Goal: Task Accomplishment & Management: Use online tool/utility

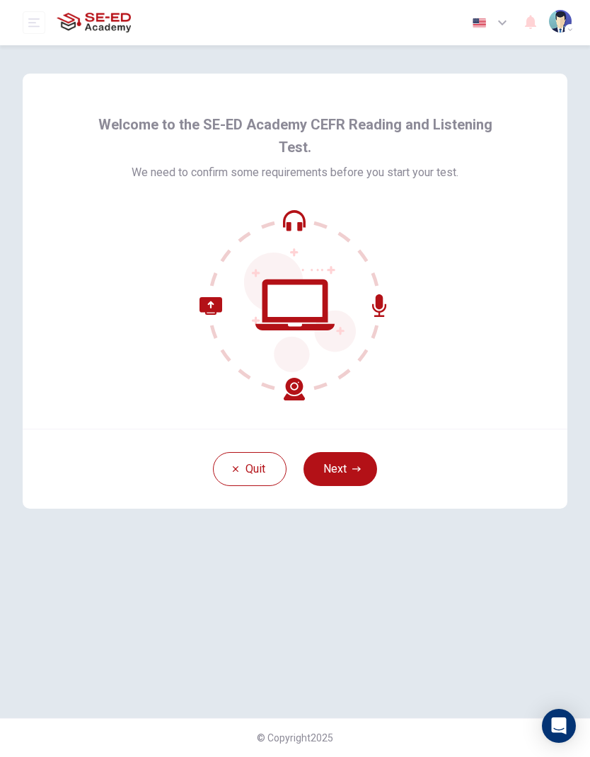
click at [347, 477] on button "Next" at bounding box center [341, 469] width 74 height 34
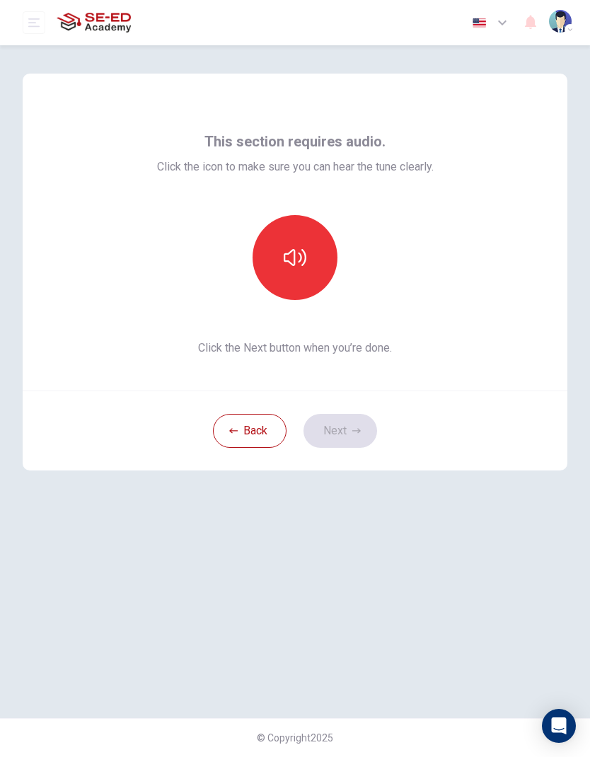
click at [303, 247] on icon "button" at bounding box center [295, 257] width 23 height 23
click at [310, 256] on button "button" at bounding box center [295, 257] width 85 height 85
click at [302, 258] on icon "button" at bounding box center [295, 257] width 23 height 23
click at [300, 262] on icon "button" at bounding box center [295, 257] width 23 height 23
click at [302, 265] on icon "button" at bounding box center [295, 257] width 23 height 17
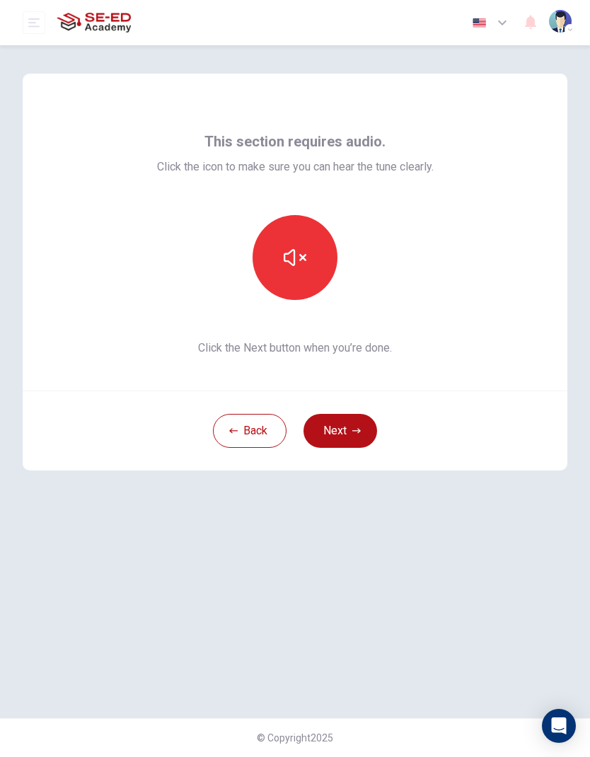
click at [354, 431] on icon "button" at bounding box center [356, 430] width 8 height 5
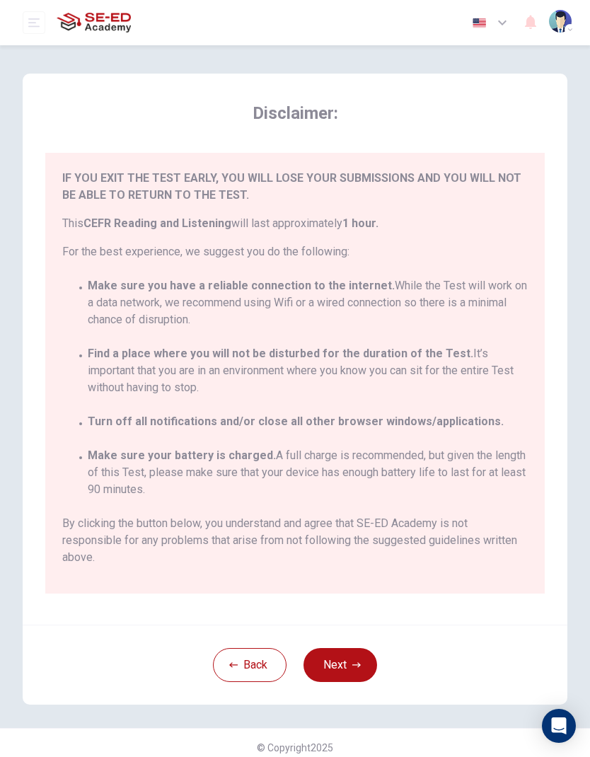
scroll to position [78, 0]
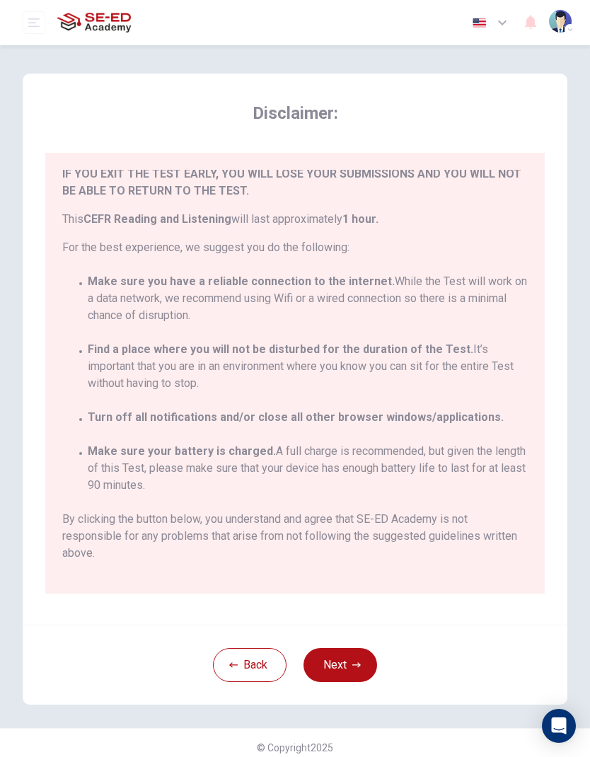
click at [256, 674] on button "Back" at bounding box center [250, 665] width 74 height 34
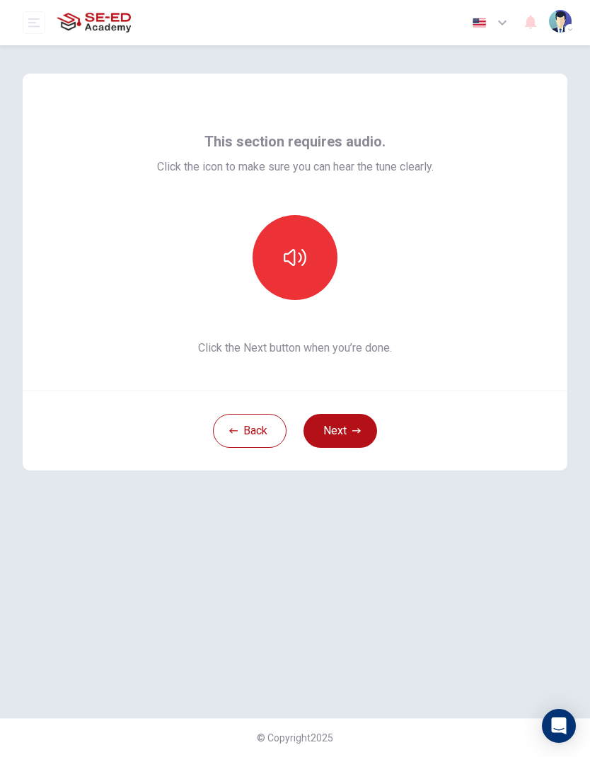
click at [252, 431] on button "Back" at bounding box center [250, 431] width 74 height 34
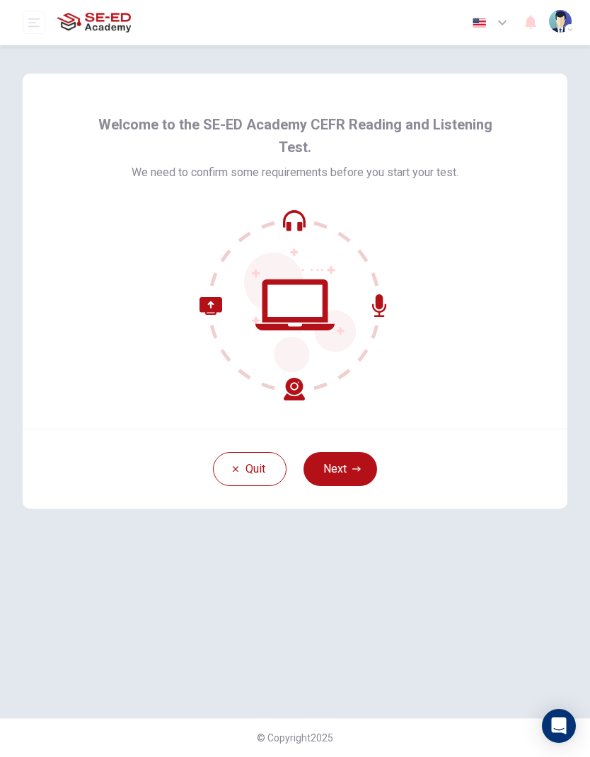
click at [246, 470] on button "Quit" at bounding box center [250, 469] width 74 height 34
